Goal: Task Accomplishment & Management: Manage account settings

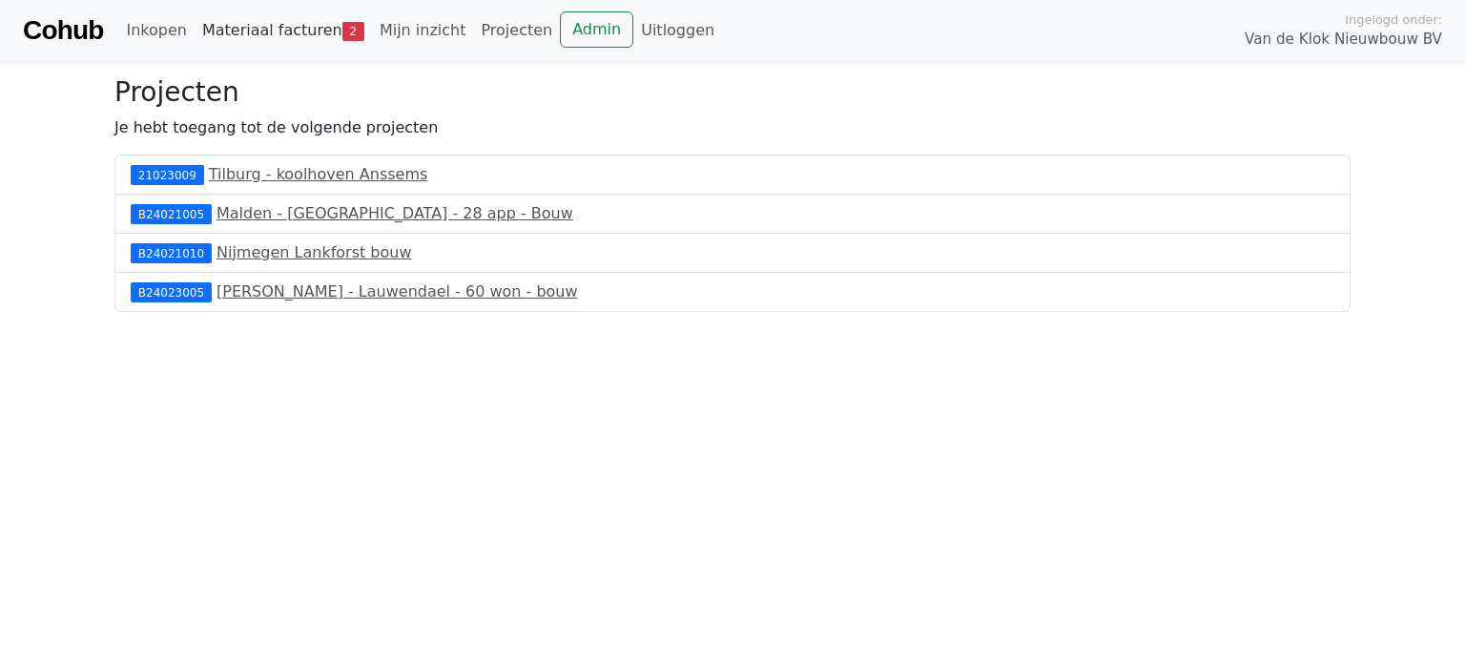
click at [282, 30] on link "Materiaal facturen 2" at bounding box center [283, 30] width 177 height 38
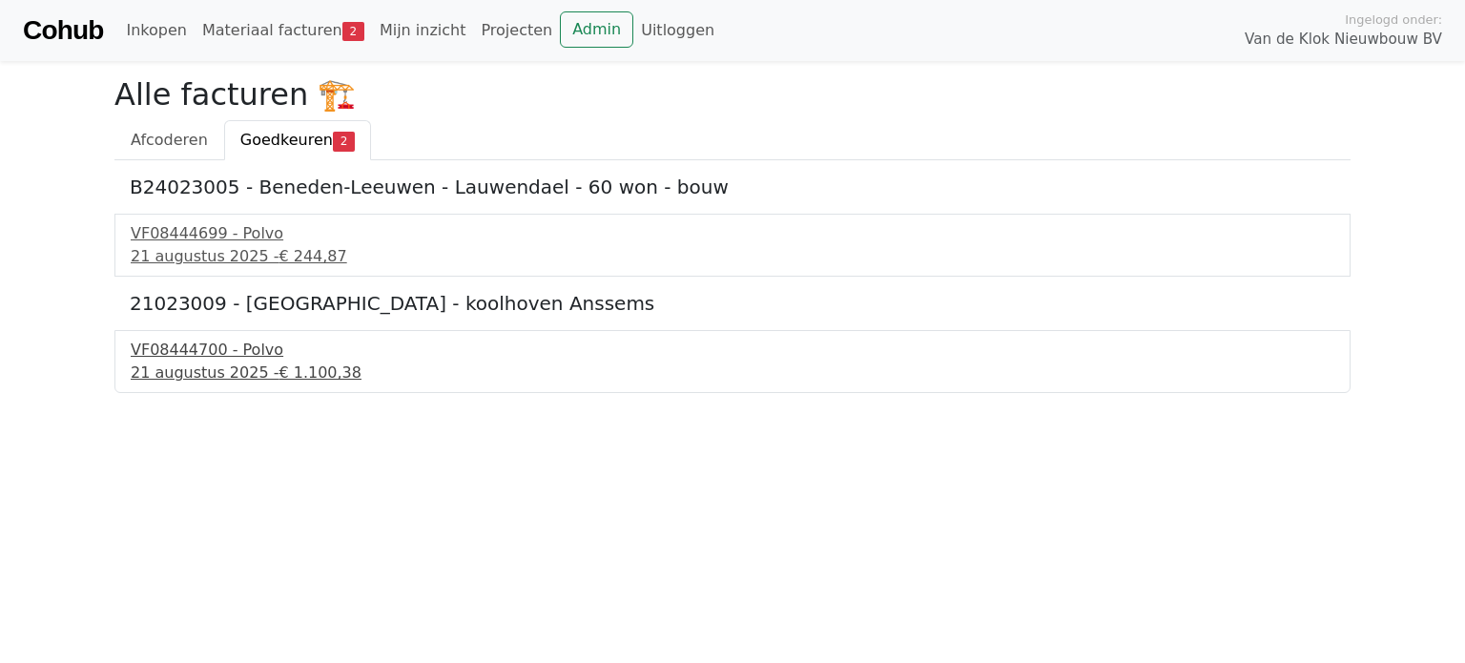
click at [307, 372] on span "€ 1.100,38" at bounding box center [320, 372] width 83 height 18
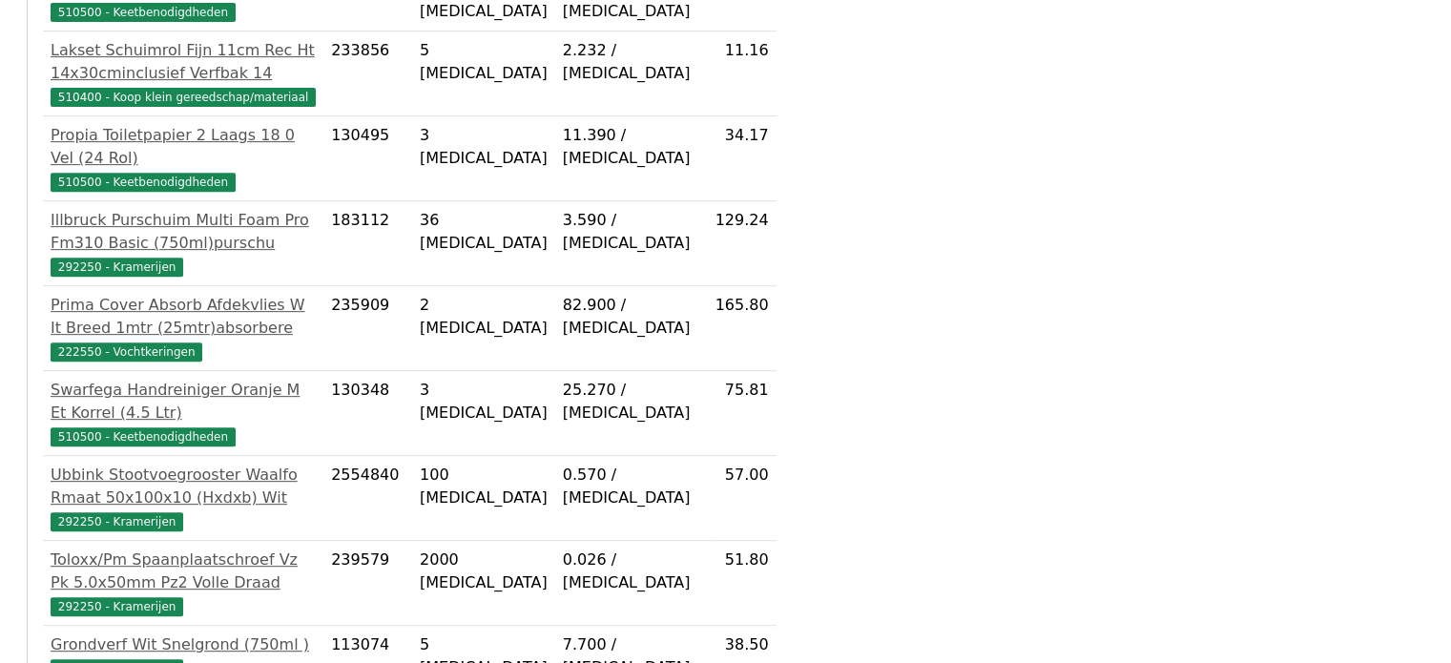
scroll to position [1116, 0]
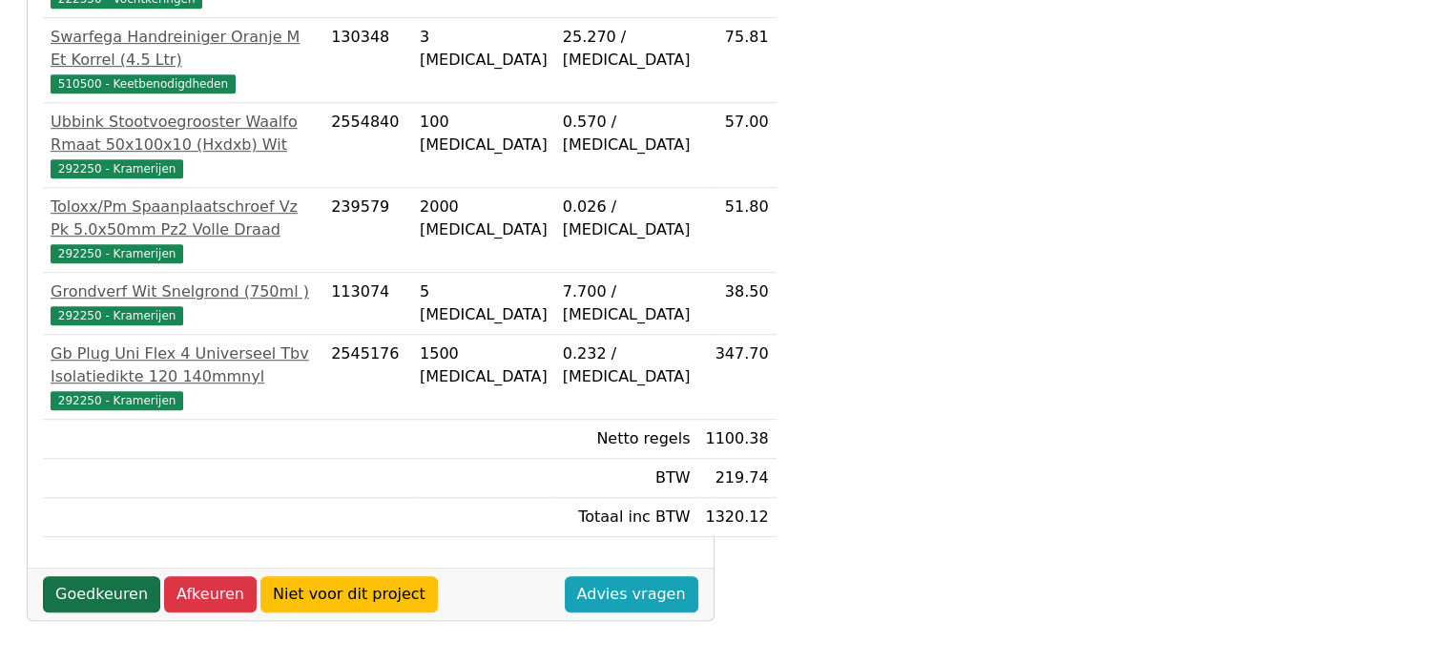
click at [89, 598] on link "Goedkeuren" at bounding box center [101, 594] width 117 height 36
